Goal: Information Seeking & Learning: Find contact information

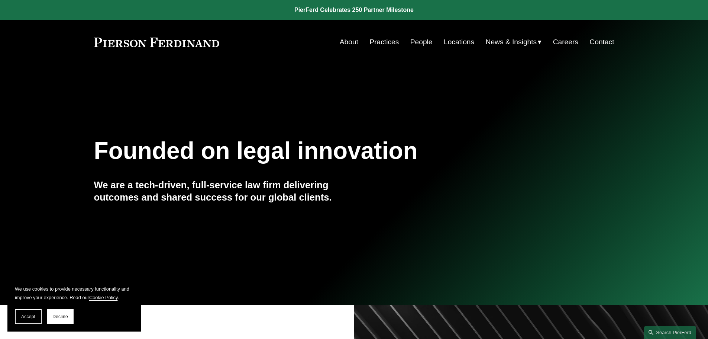
click at [444, 41] on link "Locations" at bounding box center [459, 42] width 30 height 14
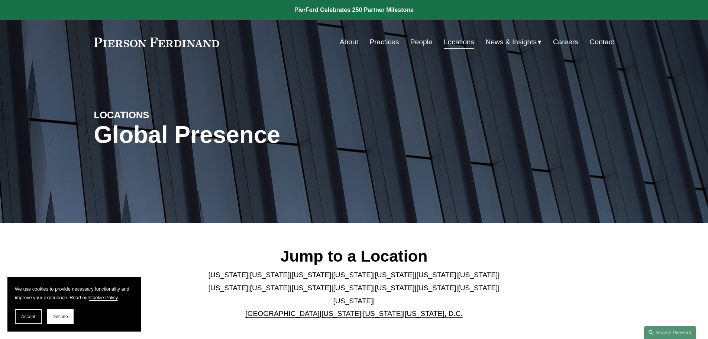
scroll to position [223, 0]
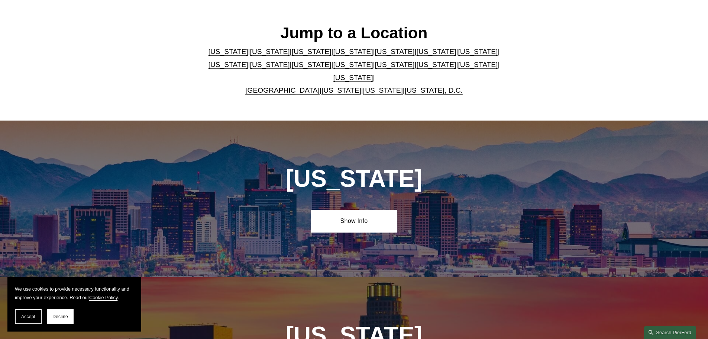
click at [375, 68] on link "[US_STATE]" at bounding box center [395, 65] width 40 height 8
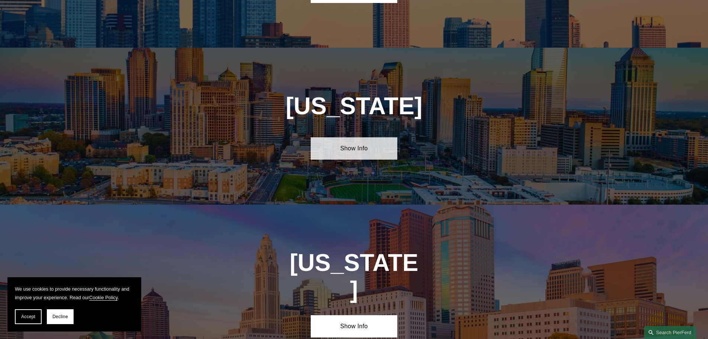
click at [351, 137] on link "Show Info" at bounding box center [354, 148] width 87 height 22
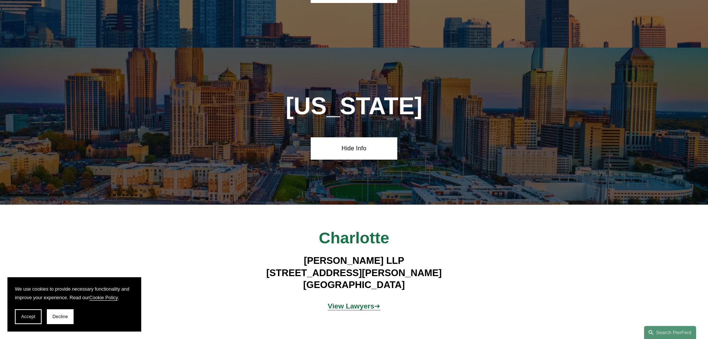
click at [358, 302] on strong "View Lawyers" at bounding box center [351, 306] width 47 height 8
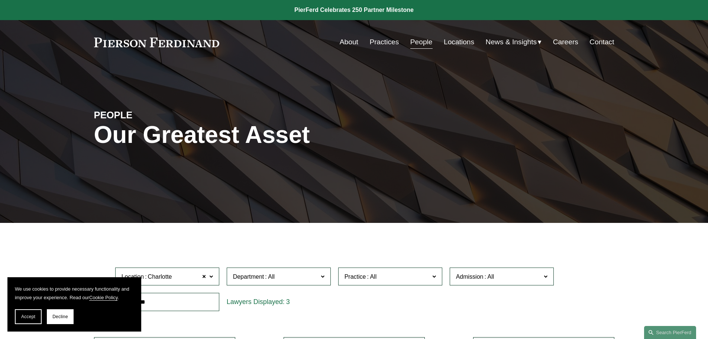
scroll to position [149, 0]
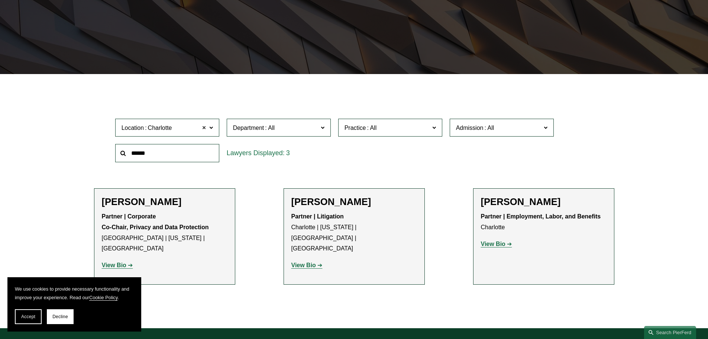
click at [203, 125] on span at bounding box center [204, 128] width 4 height 10
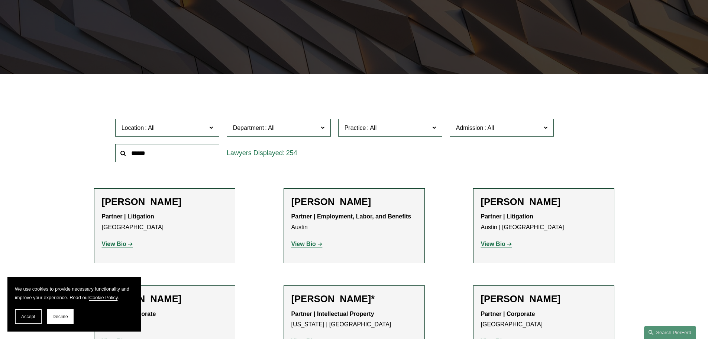
click at [208, 126] on label "Location" at bounding box center [167, 128] width 104 height 18
click at [0, 0] on link "[GEOGRAPHIC_DATA]" at bounding box center [0, 0] width 0 height 0
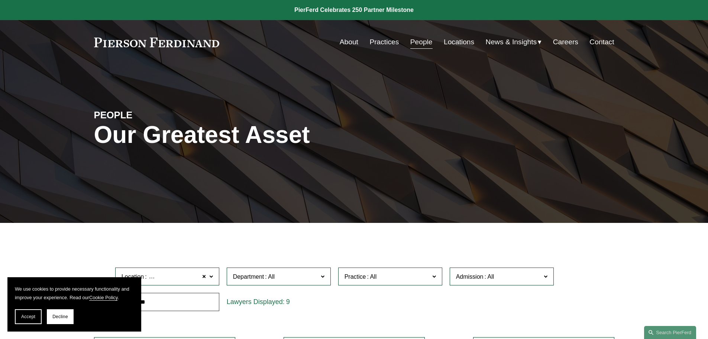
click at [423, 42] on link "People" at bounding box center [421, 42] width 22 height 14
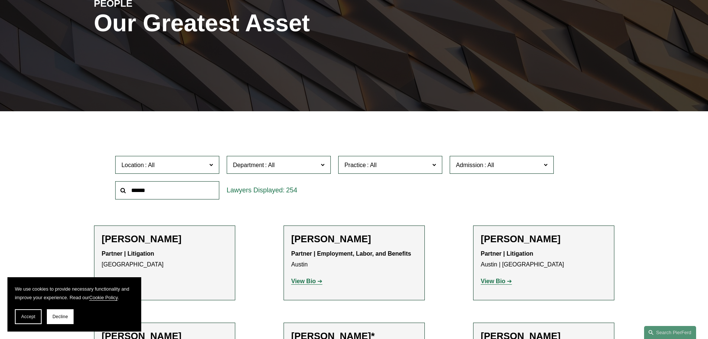
click at [401, 168] on span "Practice" at bounding box center [387, 165] width 85 height 10
click at [0, 0] on link "Appellate" at bounding box center [0, 0] width 0 height 0
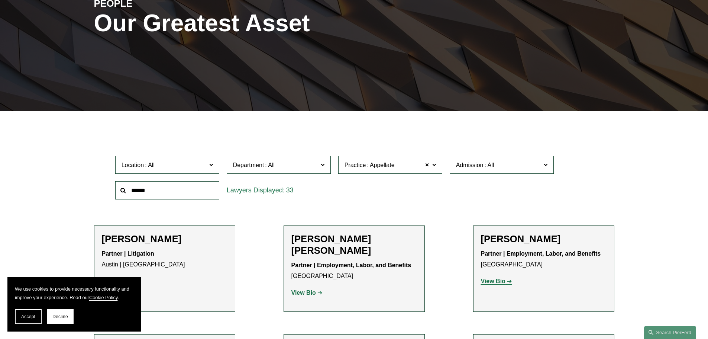
scroll to position [186, 0]
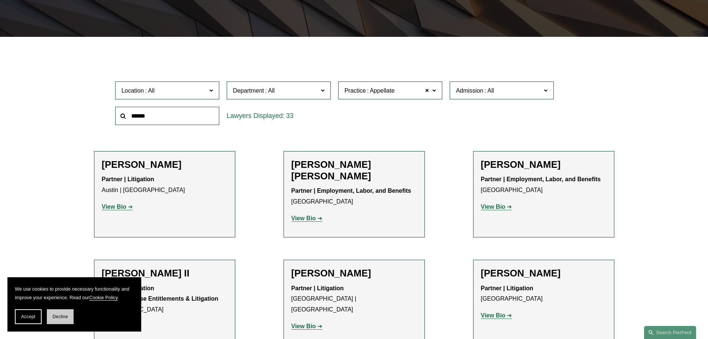
click at [59, 316] on span "Decline" at bounding box center [60, 316] width 16 height 5
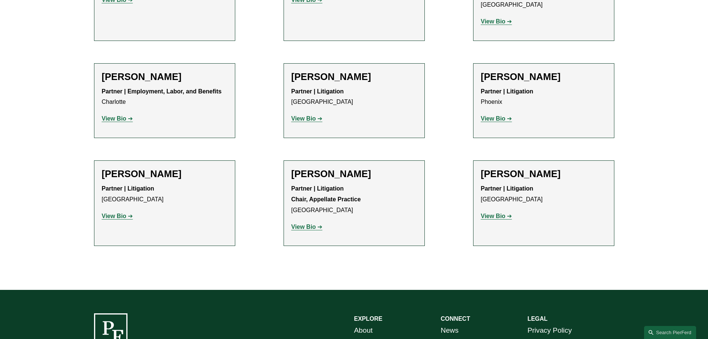
scroll to position [1152, 0]
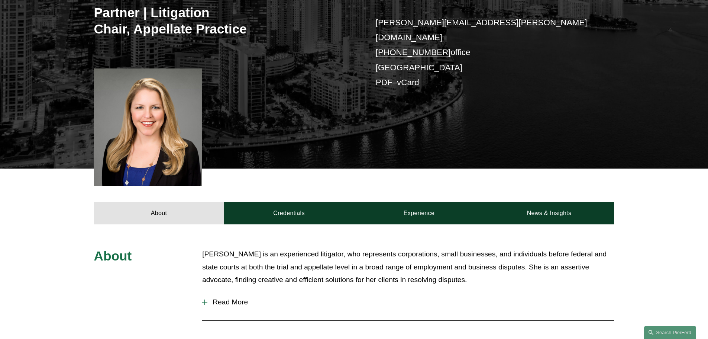
scroll to position [223, 0]
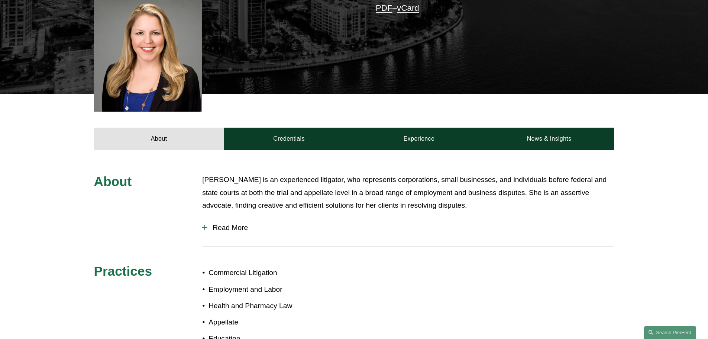
click at [225, 218] on button "Read More" at bounding box center [408, 227] width 412 height 19
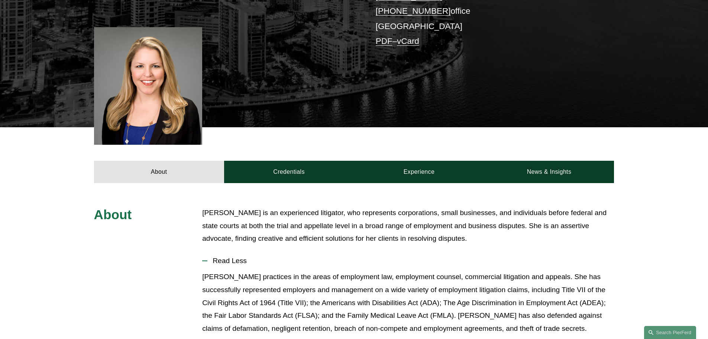
scroll to position [153, 0]
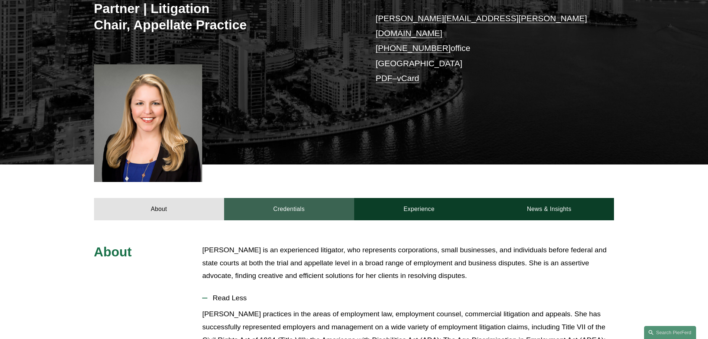
click at [279, 198] on link "Credentials" at bounding box center [289, 209] width 130 height 22
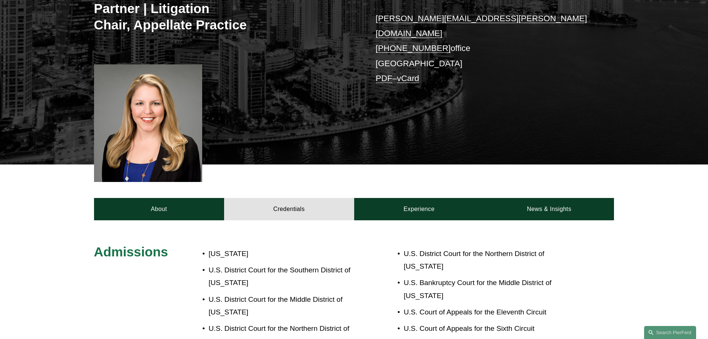
scroll to position [0, 0]
